Goal: Transaction & Acquisition: Obtain resource

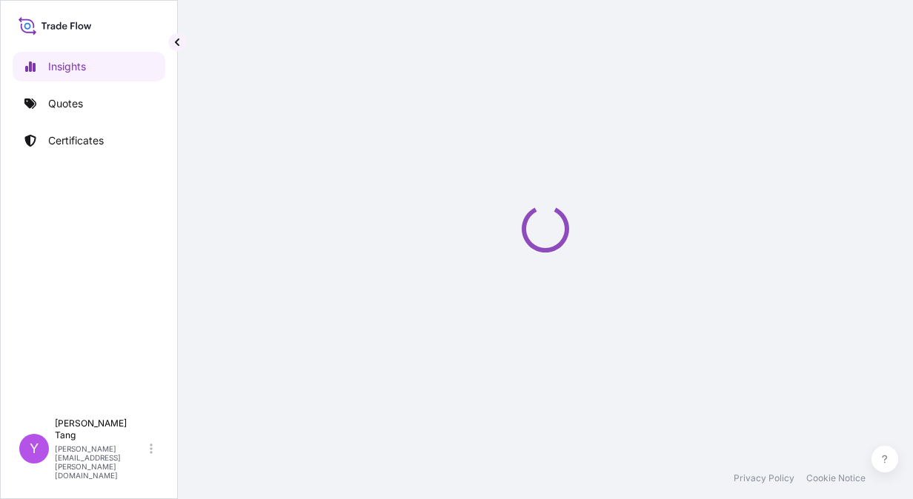
select select "2025"
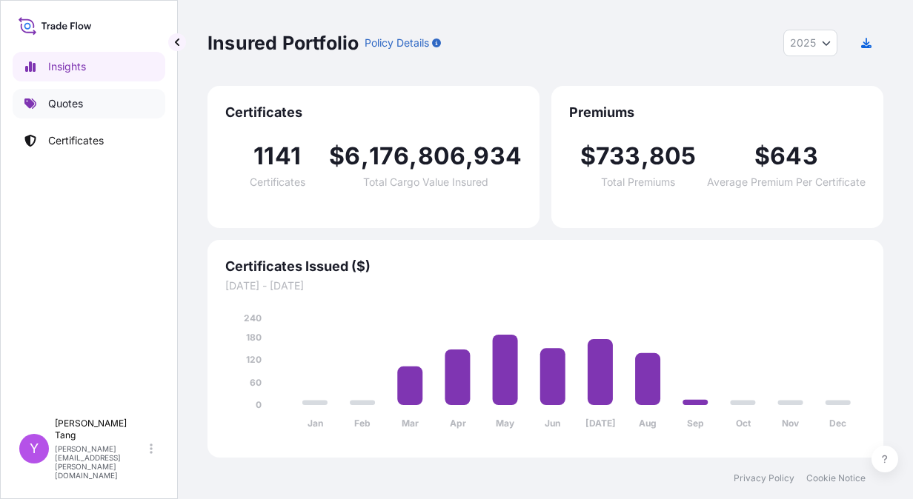
click at [75, 99] on p "Quotes" at bounding box center [65, 103] width 35 height 15
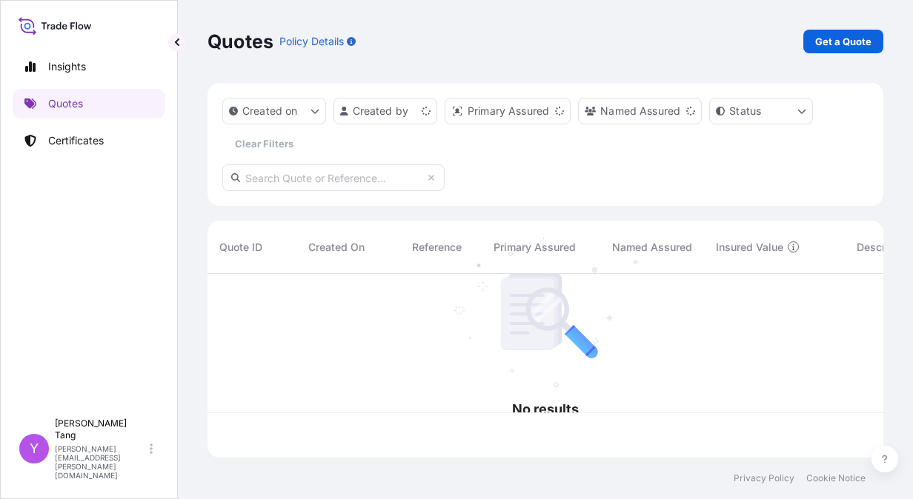
scroll to position [181, 665]
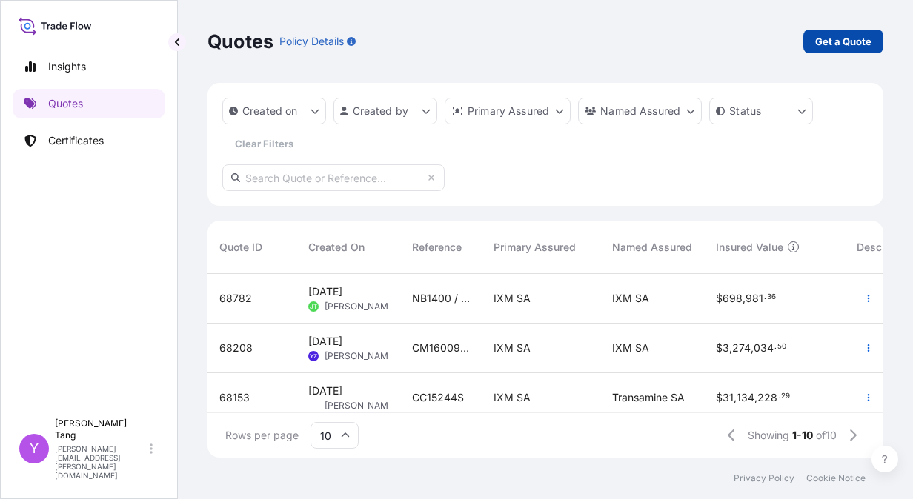
click at [843, 47] on p "Get a Quote" at bounding box center [843, 41] width 56 height 15
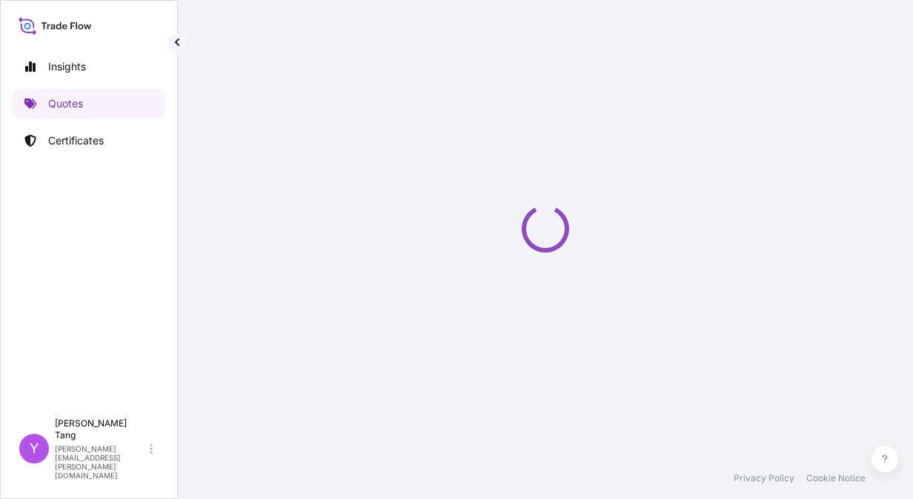
select select "Sea"
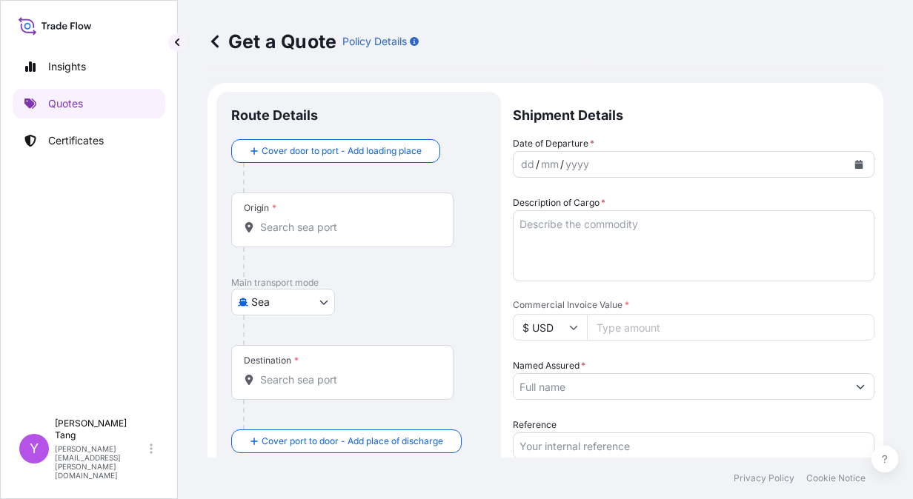
scroll to position [24, 0]
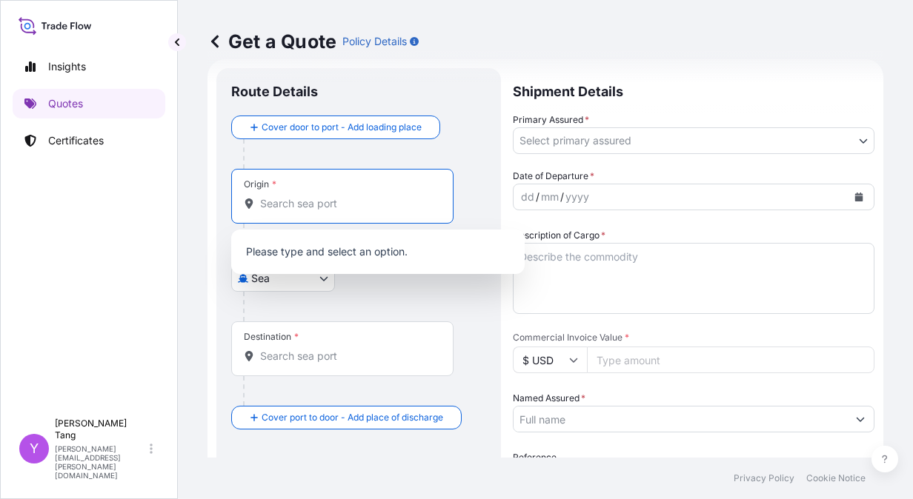
click at [327, 206] on input "Origin *" at bounding box center [347, 203] width 175 height 15
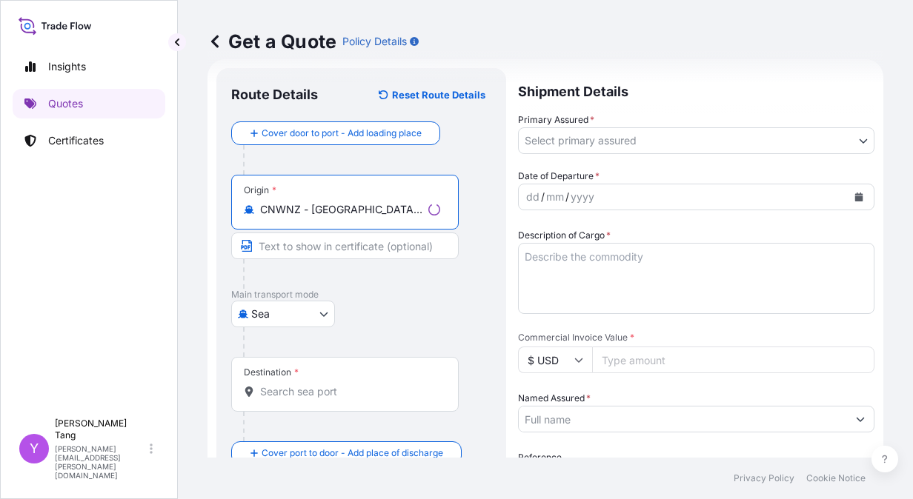
type input "CNWNZ - [GEOGRAPHIC_DATA], [GEOGRAPHIC_DATA]"
click at [309, 386] on input "Destination *" at bounding box center [350, 391] width 180 height 15
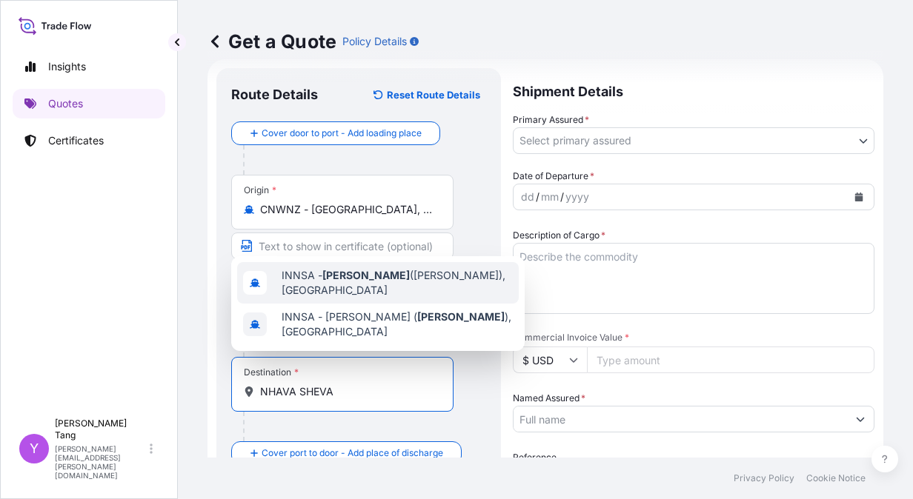
click at [339, 285] on span "INNSA - [GEOGRAPHIC_DATA] ([PERSON_NAME]), [GEOGRAPHIC_DATA]" at bounding box center [397, 283] width 231 height 30
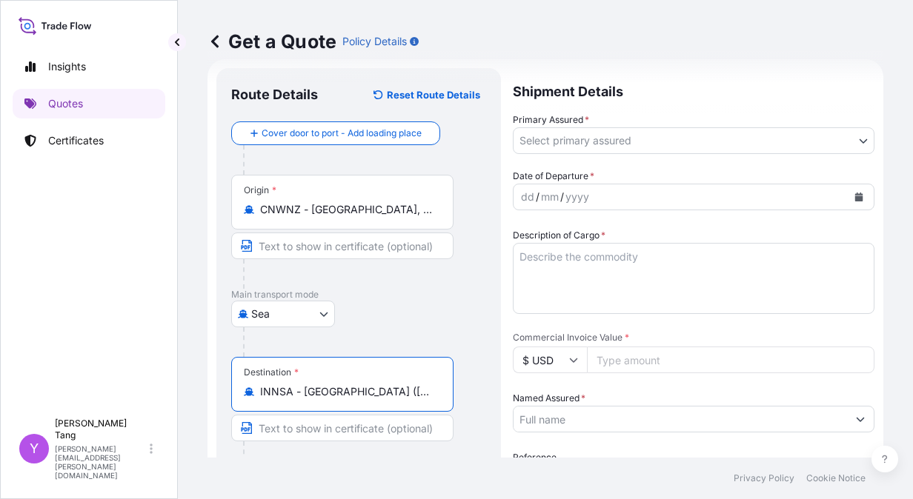
type input "INNSA - [GEOGRAPHIC_DATA] ([PERSON_NAME]), [GEOGRAPHIC_DATA]"
click at [802, 140] on body "2 options available. Insights Quotes Certificates Y [PERSON_NAME] [PERSON_NAME]…" at bounding box center [456, 249] width 913 height 499
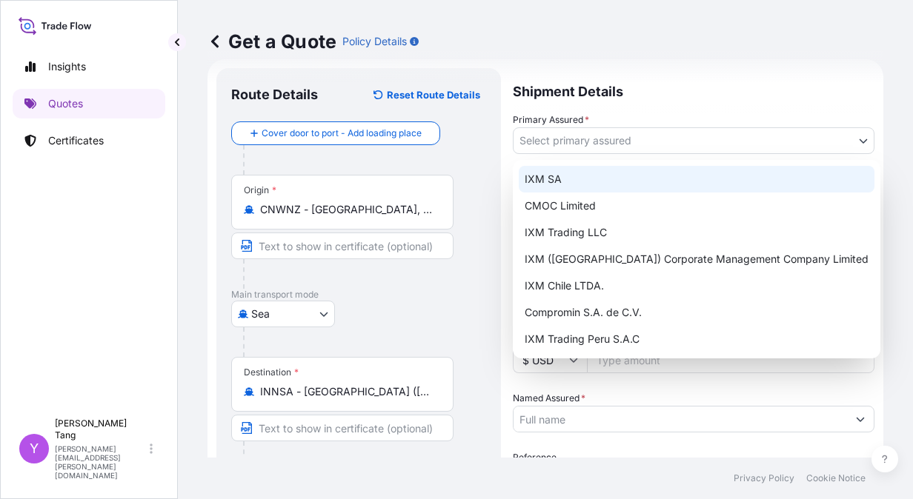
click at [583, 182] on div "IXM SA" at bounding box center [697, 179] width 356 height 27
select select "31846"
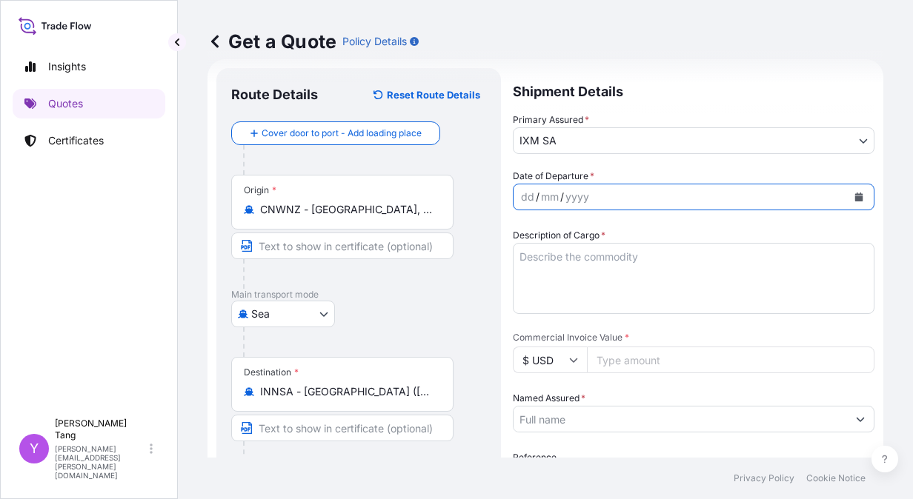
click at [855, 201] on icon "Calendar" at bounding box center [859, 197] width 8 height 9
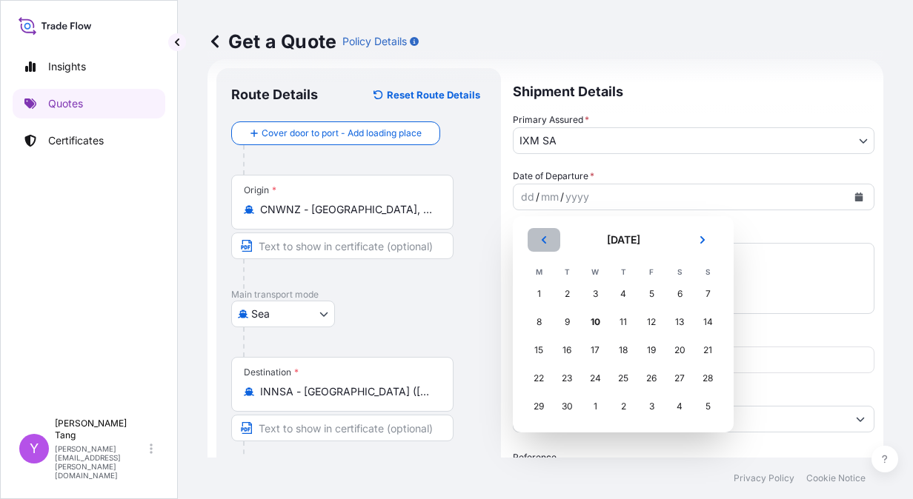
click at [550, 242] on button "Previous" at bounding box center [543, 240] width 33 height 24
click at [653, 379] on div "22" at bounding box center [651, 378] width 27 height 27
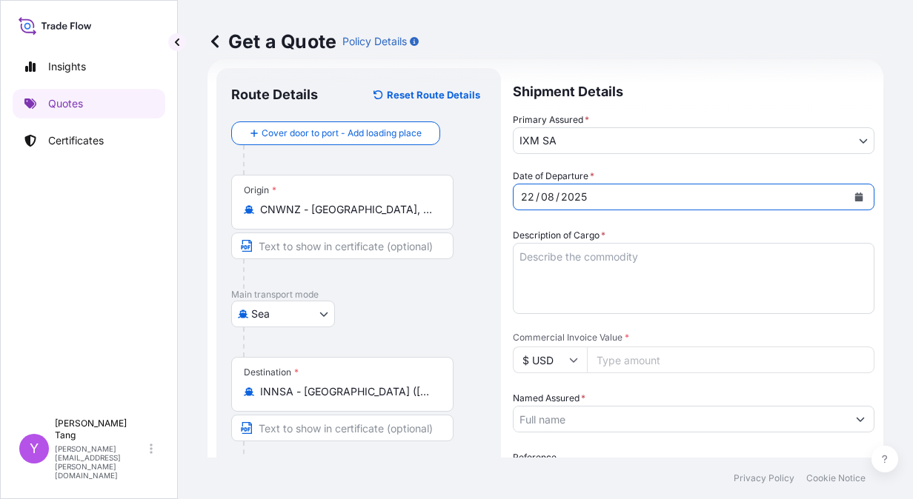
click at [623, 267] on textarea "Description of Cargo *" at bounding box center [694, 278] width 362 height 71
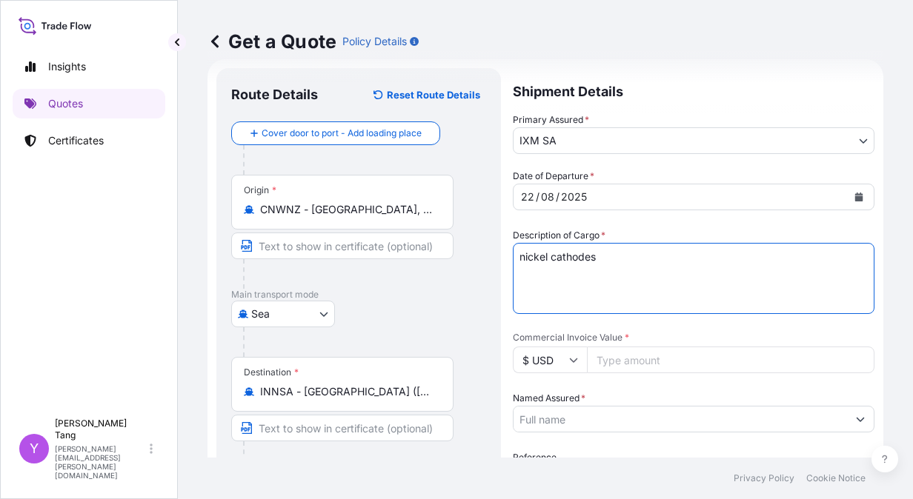
drag, startPoint x: 611, startPoint y: 260, endPoint x: 442, endPoint y: 257, distance: 168.9
click at [443, 258] on form "Route Details Reset Route Details Cover door to port - Add loading place Place …" at bounding box center [545, 394] width 676 height 670
type textarea "NICKEL CATHODES"
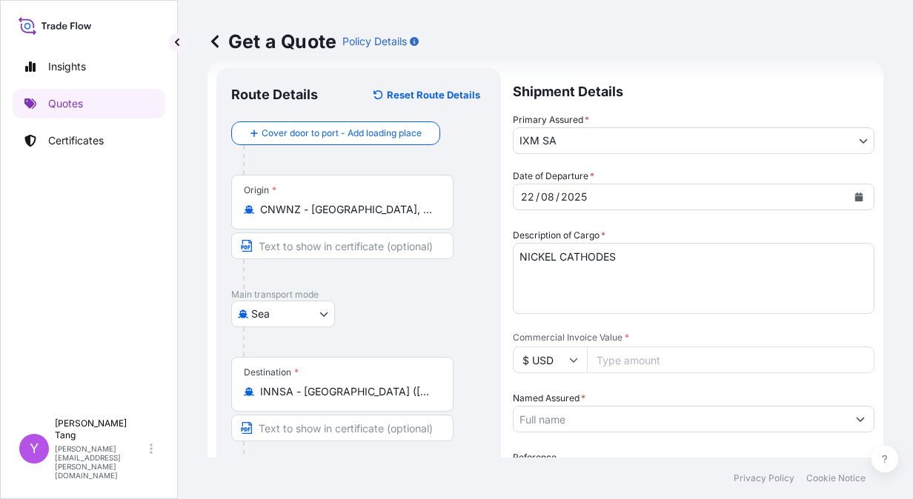
click at [696, 357] on input "Commercial Invoice Value *" at bounding box center [730, 360] width 287 height 27
paste input "748382.49"
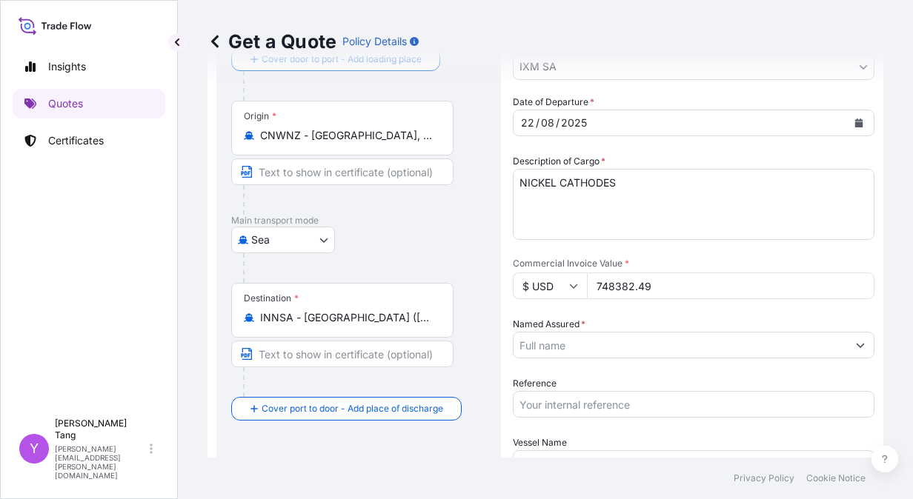
scroll to position [172, 0]
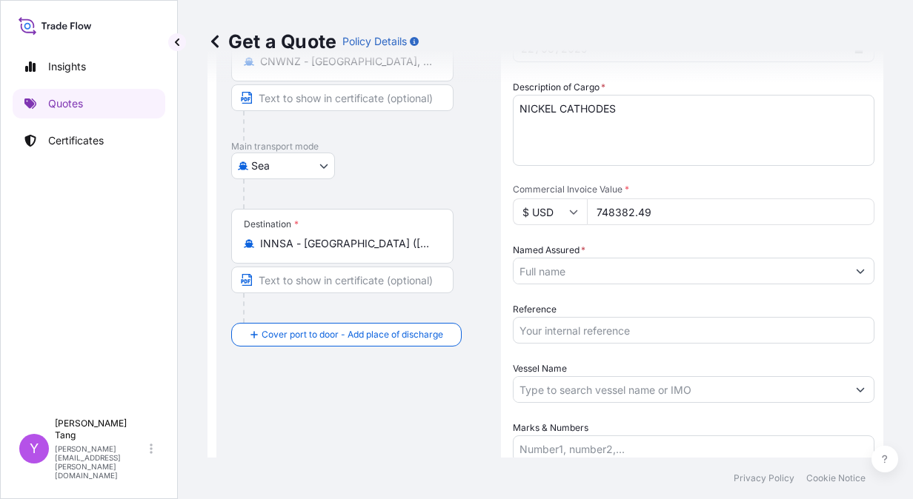
type input "748382.49"
click at [561, 279] on input "Named Assured *" at bounding box center [679, 271] width 333 height 27
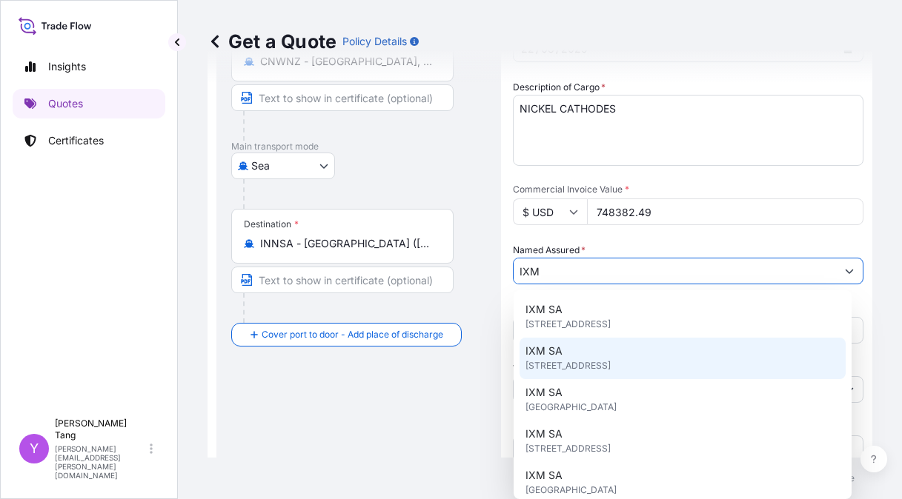
click at [608, 339] on div "IXM SA [STREET_ADDRESS]" at bounding box center [682, 358] width 326 height 41
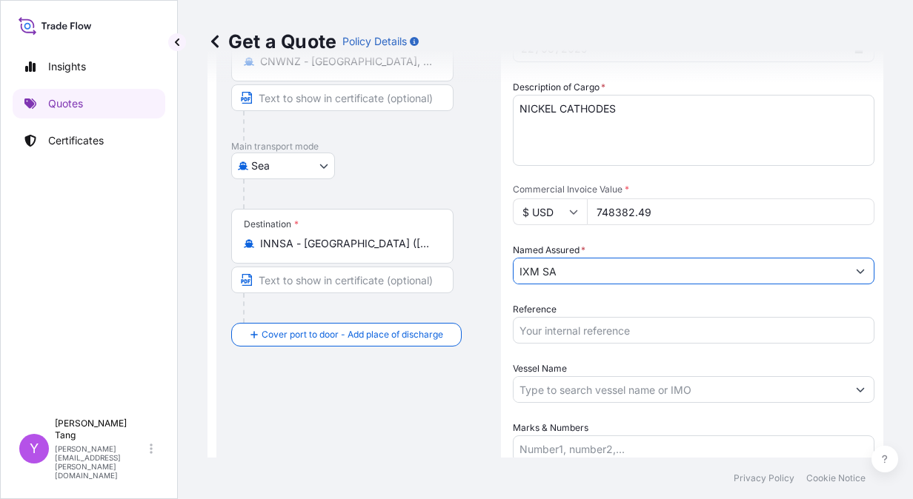
scroll to position [296, 0]
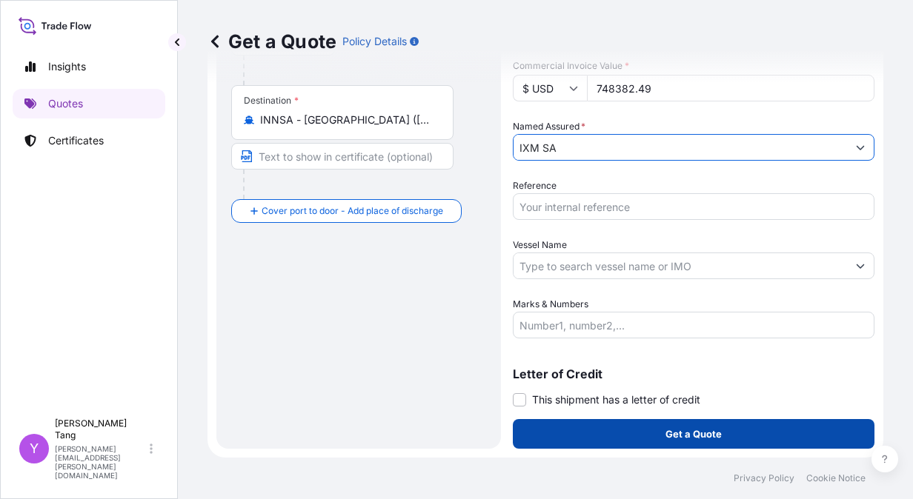
type input "IXM SA"
click at [667, 438] on p "Get a Quote" at bounding box center [693, 434] width 56 height 15
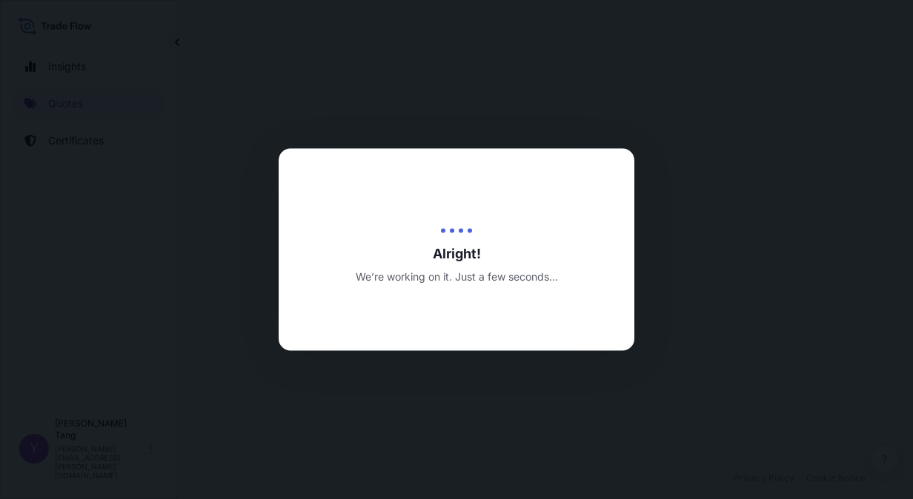
select select "Sea"
select select "31846"
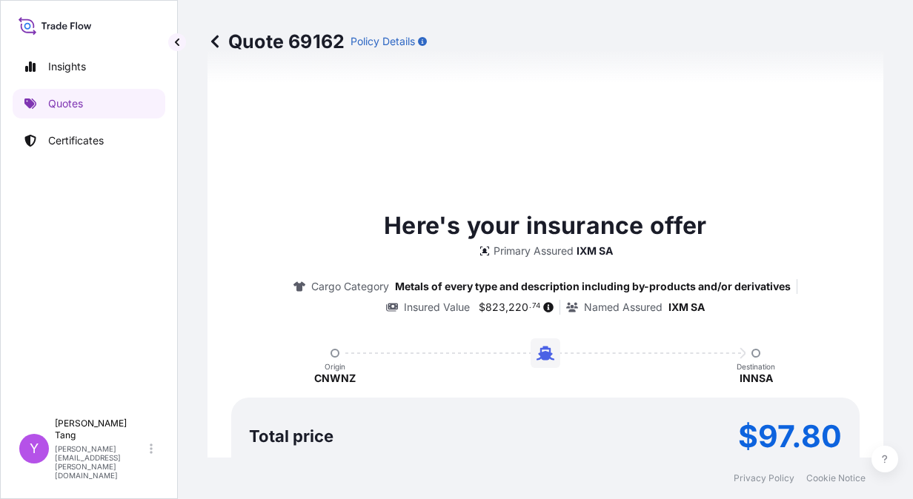
scroll to position [1139, 0]
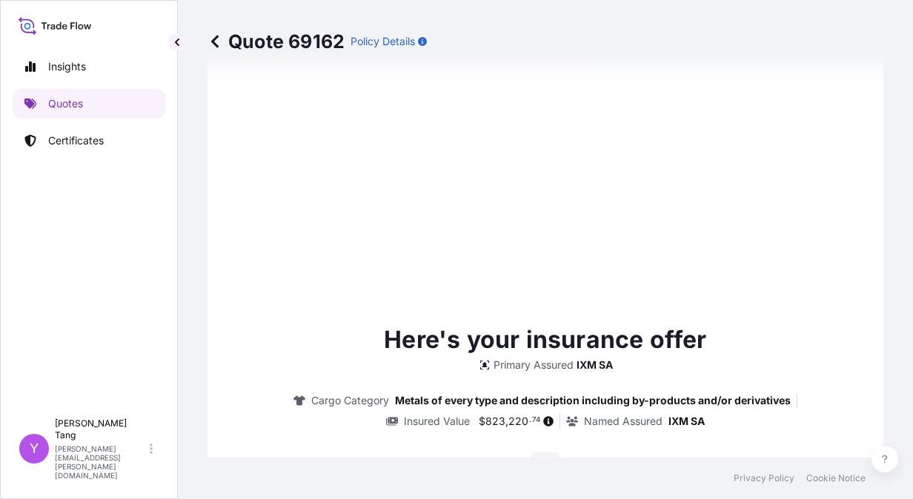
type input "[DATE]"
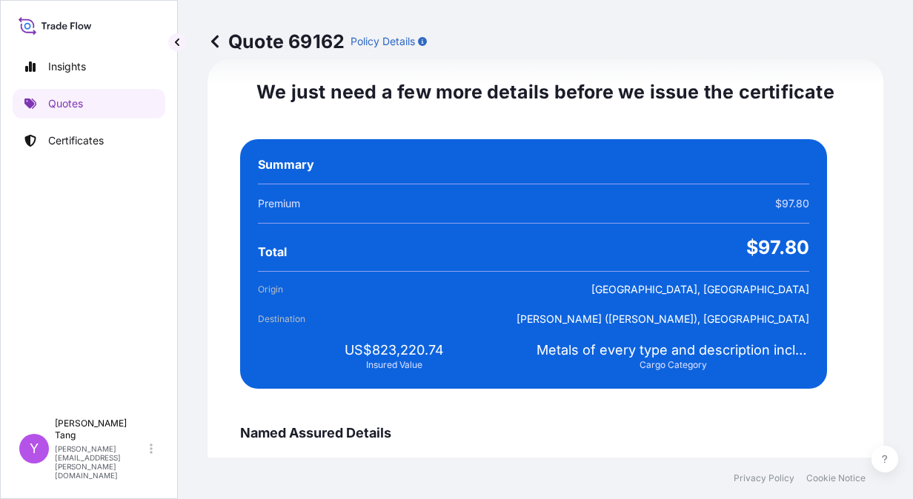
scroll to position [2695, 0]
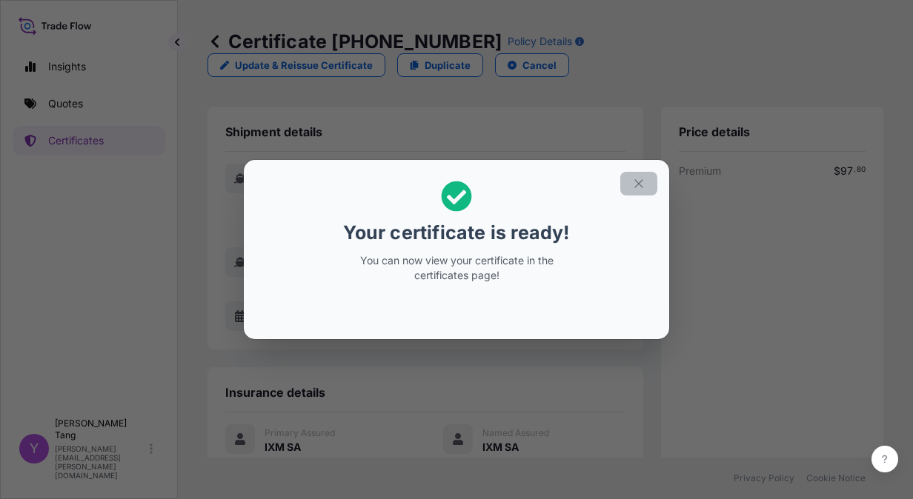
click at [642, 189] on icon "button" at bounding box center [638, 183] width 13 height 13
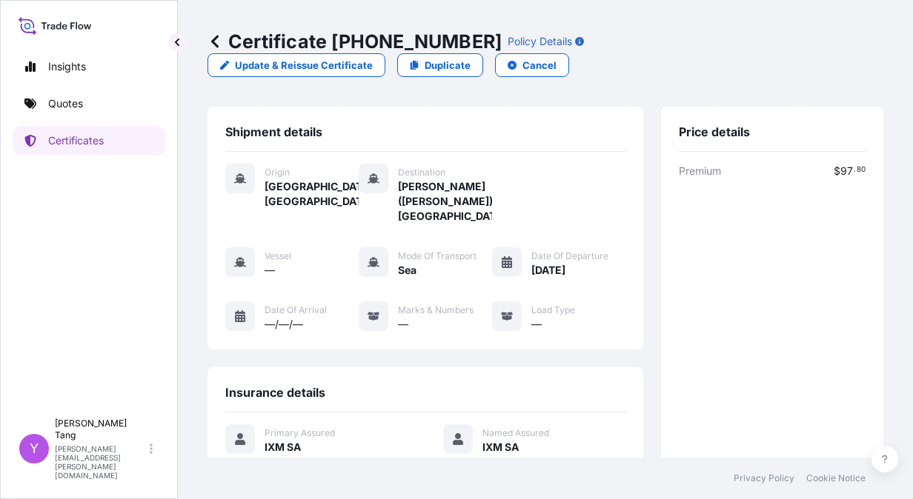
scroll to position [279, 0]
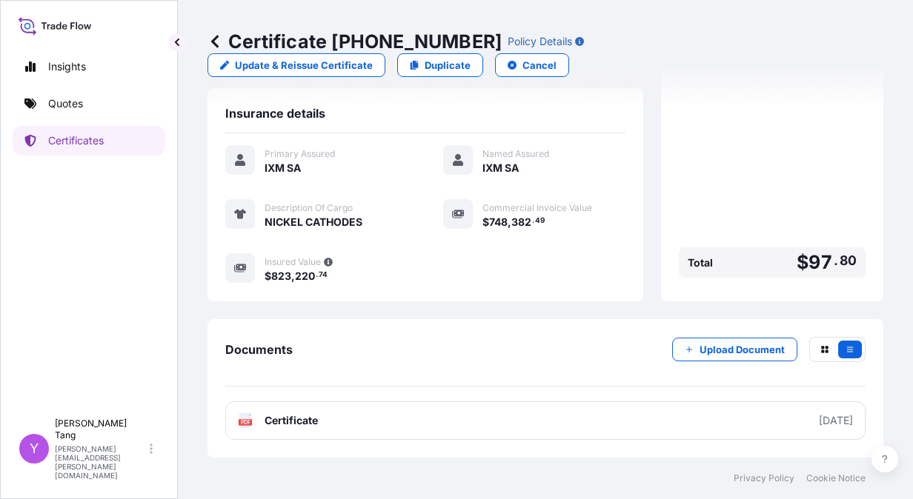
click at [708, 431] on link "PDF Certificate [DATE]" at bounding box center [545, 421] width 640 height 39
